Goal: Task Accomplishment & Management: Use online tool/utility

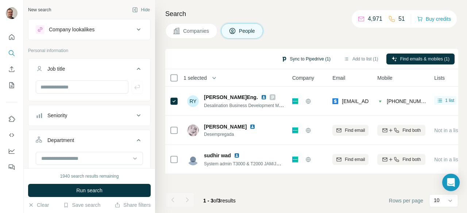
click at [320, 60] on button "Sync to Pipedrive (1)" at bounding box center [305, 59] width 59 height 11
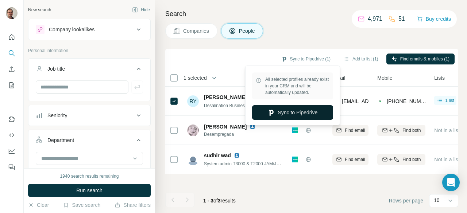
click at [309, 110] on button "Sync to Pipedrive" at bounding box center [292, 112] width 81 height 15
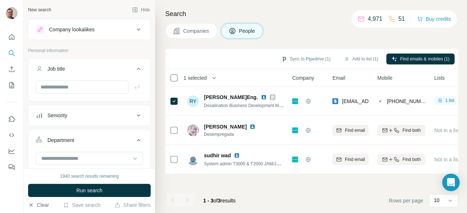
click at [42, 205] on button "Clear" at bounding box center [38, 205] width 21 height 7
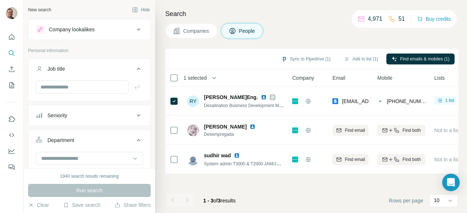
scroll to position [147, 0]
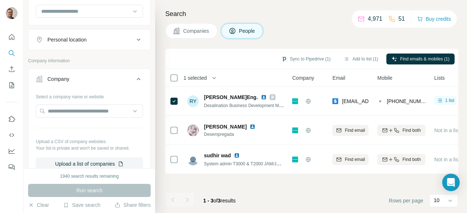
click at [70, 82] on button "Company" at bounding box center [89, 80] width 122 height 20
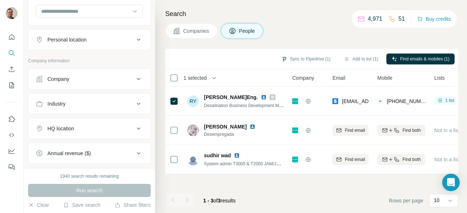
click at [65, 76] on div "Company" at bounding box center [58, 79] width 22 height 7
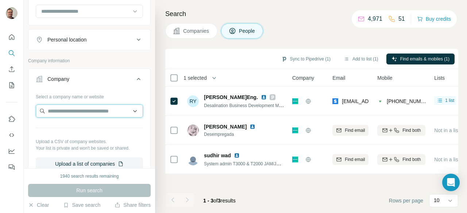
click at [65, 111] on input "text" at bounding box center [89, 111] width 107 height 13
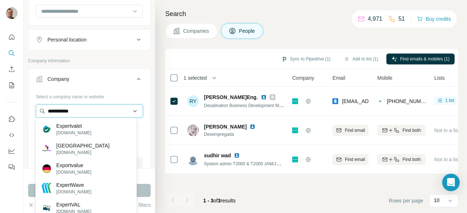
click at [77, 111] on input "**********" at bounding box center [89, 111] width 107 height 13
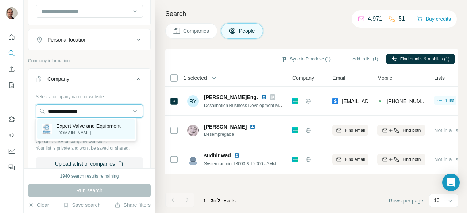
type input "**********"
click at [74, 127] on p "Expert Valve and Equipment" at bounding box center [88, 126] width 64 height 7
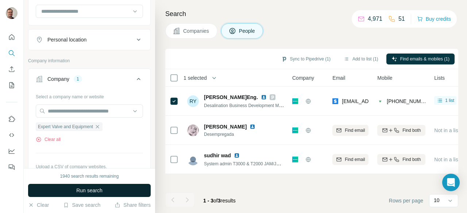
click at [81, 188] on span "Run search" at bounding box center [89, 190] width 26 height 7
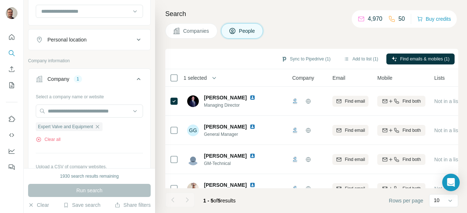
scroll to position [48, 0]
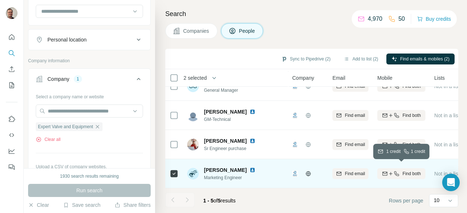
click at [413, 171] on span "Find both" at bounding box center [411, 174] width 18 height 7
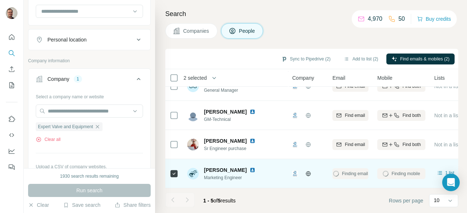
scroll to position [0, 0]
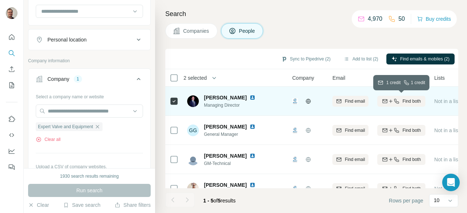
click at [413, 100] on span "Find both" at bounding box center [411, 101] width 18 height 7
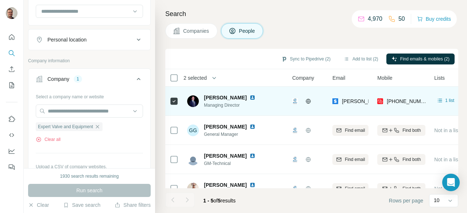
scroll to position [48, 0]
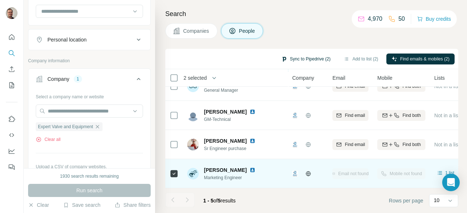
click at [304, 61] on button "Sync to Pipedrive (2)" at bounding box center [305, 59] width 59 height 11
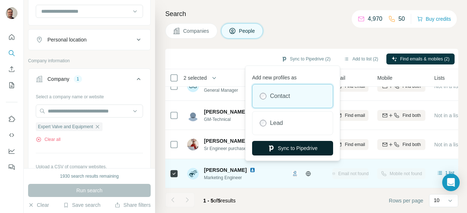
click at [292, 150] on button "Sync to Pipedrive" at bounding box center [292, 148] width 81 height 15
